Goal: Information Seeking & Learning: Learn about a topic

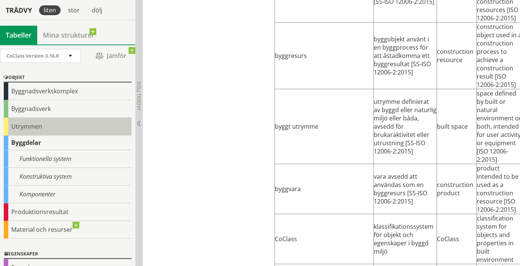
click at [39, 125] on div "Utrymmen" at bounding box center [68, 127] width 128 height 18
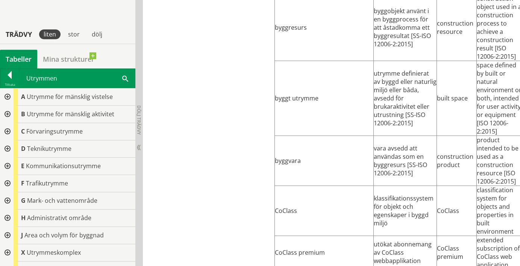
scroll to position [1455, 0]
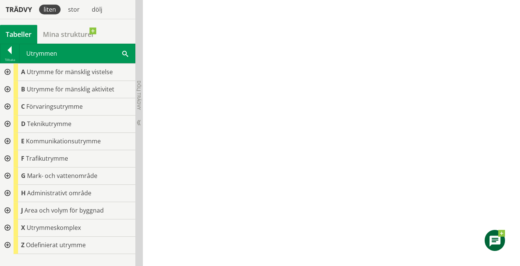
scroll to position [1063, 0]
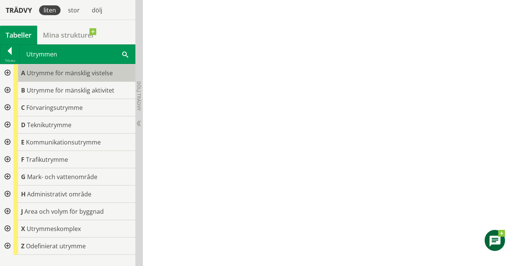
click at [44, 71] on span "Utrymme för mänsklig vistelse" at bounding box center [70, 73] width 86 height 8
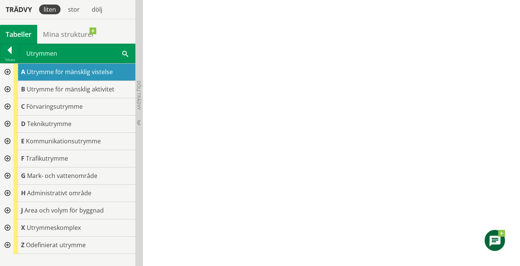
scroll to position [284, 0]
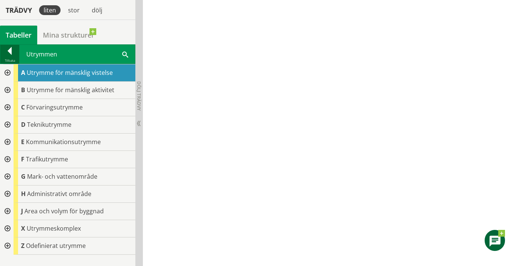
click at [10, 48] on div at bounding box center [9, 52] width 19 height 11
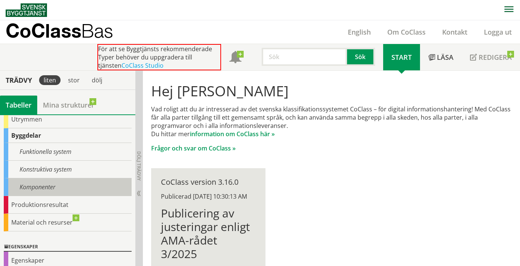
scroll to position [0, 0]
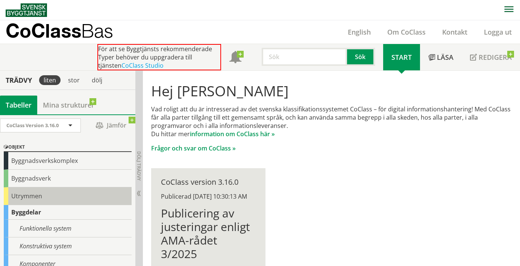
click at [28, 196] on div "Utrymmen" at bounding box center [68, 196] width 128 height 18
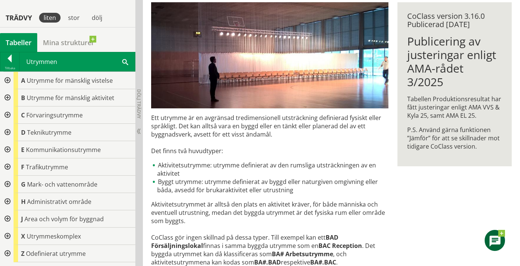
scroll to position [120, 0]
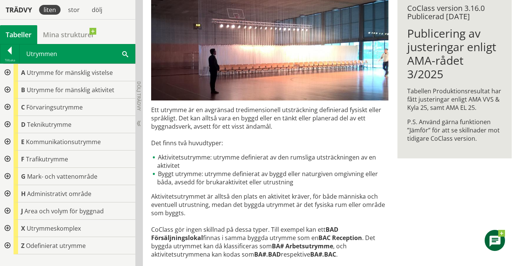
drag, startPoint x: 152, startPoint y: 108, endPoint x: 192, endPoint y: 120, distance: 41.9
drag, startPoint x: 152, startPoint y: 109, endPoint x: 230, endPoint y: 123, distance: 79.2
drag, startPoint x: 278, startPoint y: 125, endPoint x: 183, endPoint y: 117, distance: 95.9
